Goal: Information Seeking & Learning: Find specific fact

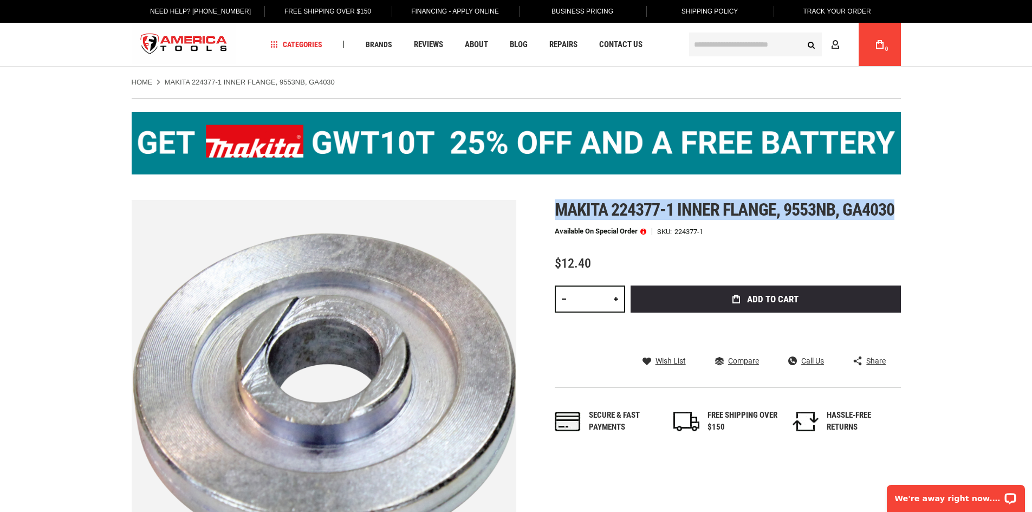
drag, startPoint x: 553, startPoint y: 204, endPoint x: 859, endPoint y: 203, distance: 306.5
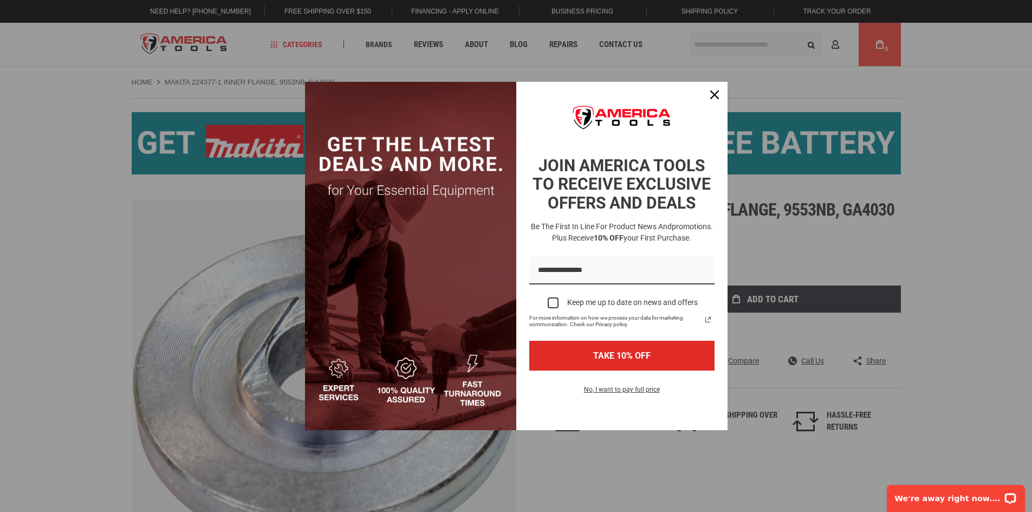
drag, startPoint x: 835, startPoint y: 204, endPoint x: 947, endPoint y: 282, distance: 136.5
click at [947, 282] on div "Marketing offer form" at bounding box center [516, 256] width 1032 height 512
click at [719, 96] on div "Close" at bounding box center [714, 94] width 17 height 17
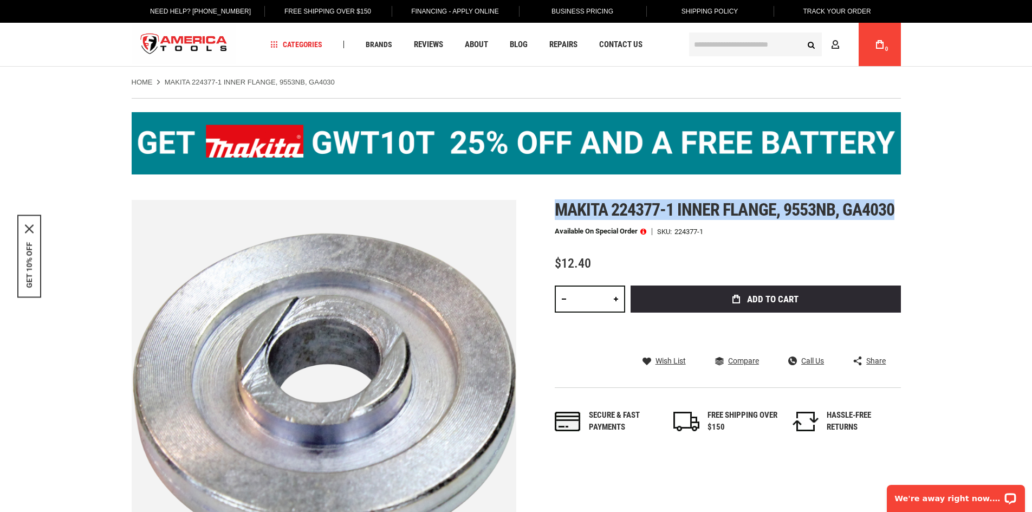
drag, startPoint x: 554, startPoint y: 205, endPoint x: 855, endPoint y: 207, distance: 301.1
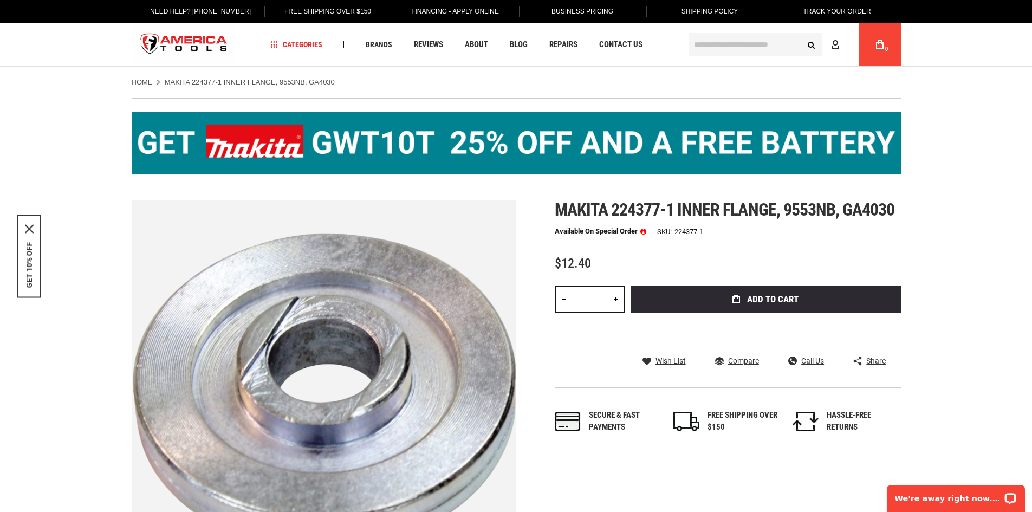
drag, startPoint x: 820, startPoint y: 199, endPoint x: 754, endPoint y: 213, distance: 68.1
click at [765, 212] on span "Makita 224377-1 inner flange, 9553nb, ga4030" at bounding box center [724, 209] width 340 height 21
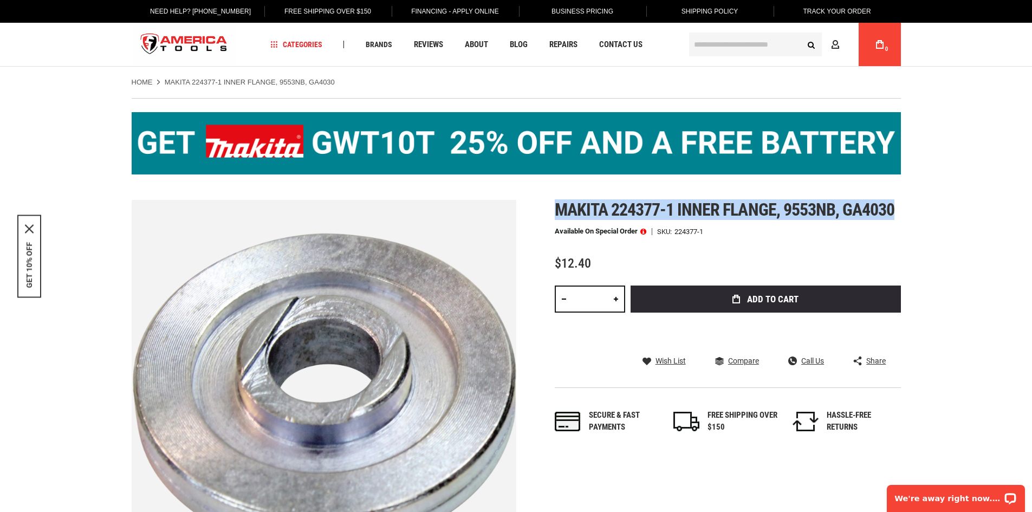
drag, startPoint x: 553, startPoint y: 205, endPoint x: 896, endPoint y: 212, distance: 343.4
click at [896, 212] on div "Skip to the end of the images gallery Skip to the beginning of the images galle…" at bounding box center [516, 392] width 769 height 384
copy span "Makita 224377-1 inner flange, 9553nb, ga4030"
